Goal: Task Accomplishment & Management: Manage account settings

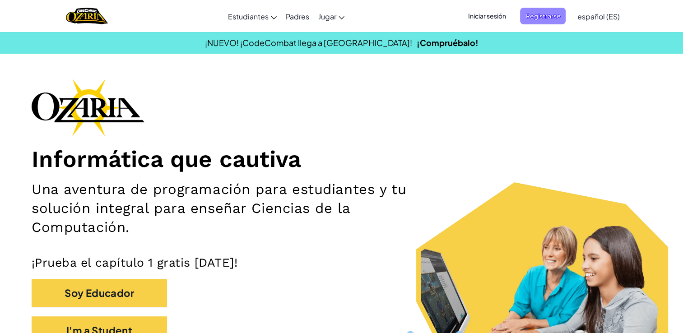
click at [537, 13] on span "Registrarse" at bounding box center [543, 16] width 46 height 17
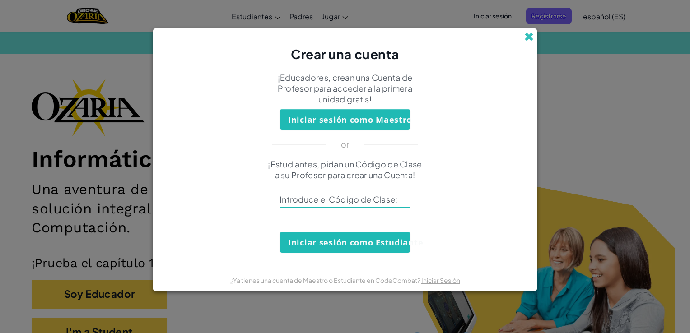
click at [524, 36] on span at bounding box center [528, 36] width 9 height 9
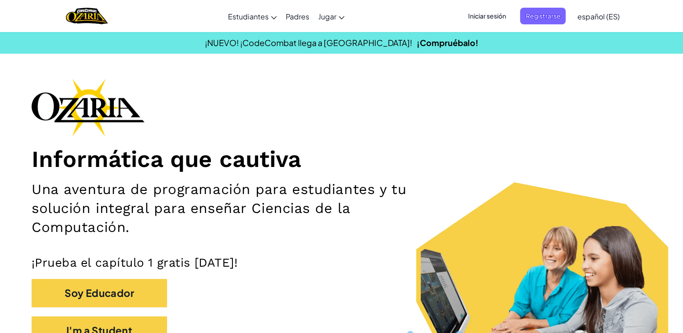
click at [502, 18] on span "Iniciar sesión" at bounding box center [486, 16] width 49 height 17
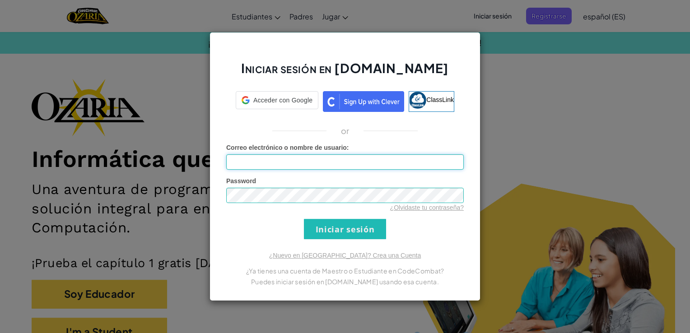
type input "[EMAIL_ADDRESS][DOMAIN_NAME]"
click at [372, 186] on div "Password ¿Olvidaste tu contraseña?" at bounding box center [344, 194] width 237 height 36
click at [514, 102] on div "Iniciar sesión en [DOMAIN_NAME] ClassLink or Error desconocido. Correo electrón…" at bounding box center [345, 166] width 690 height 333
